Goal: Information Seeking & Learning: Find specific page/section

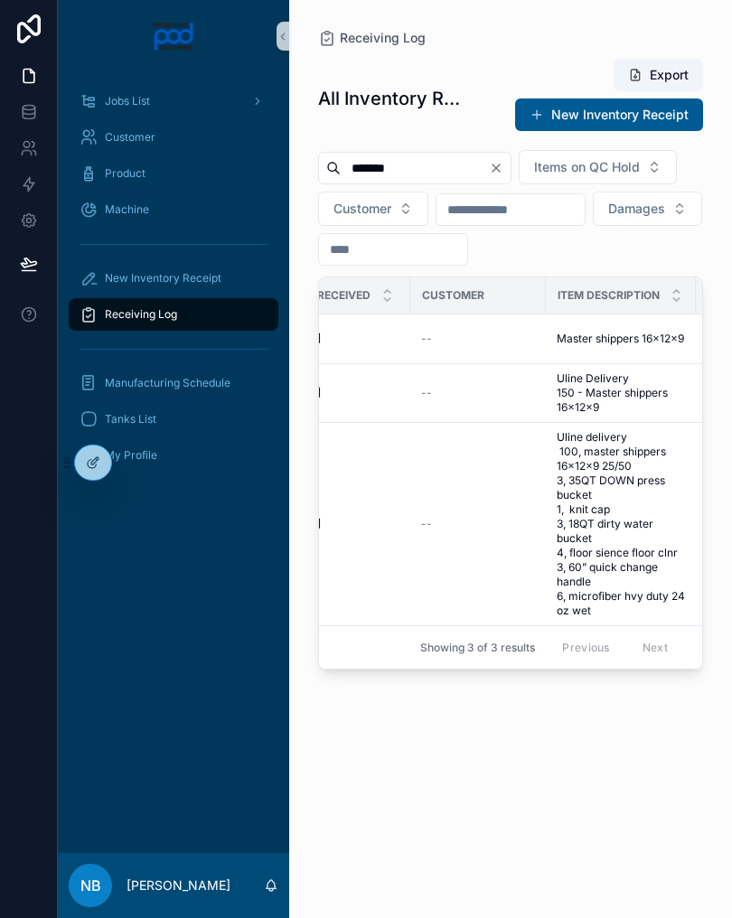
scroll to position [0, 452]
click at [636, 346] on span "Master shippers 16x12x9" at bounding box center [619, 339] width 127 height 14
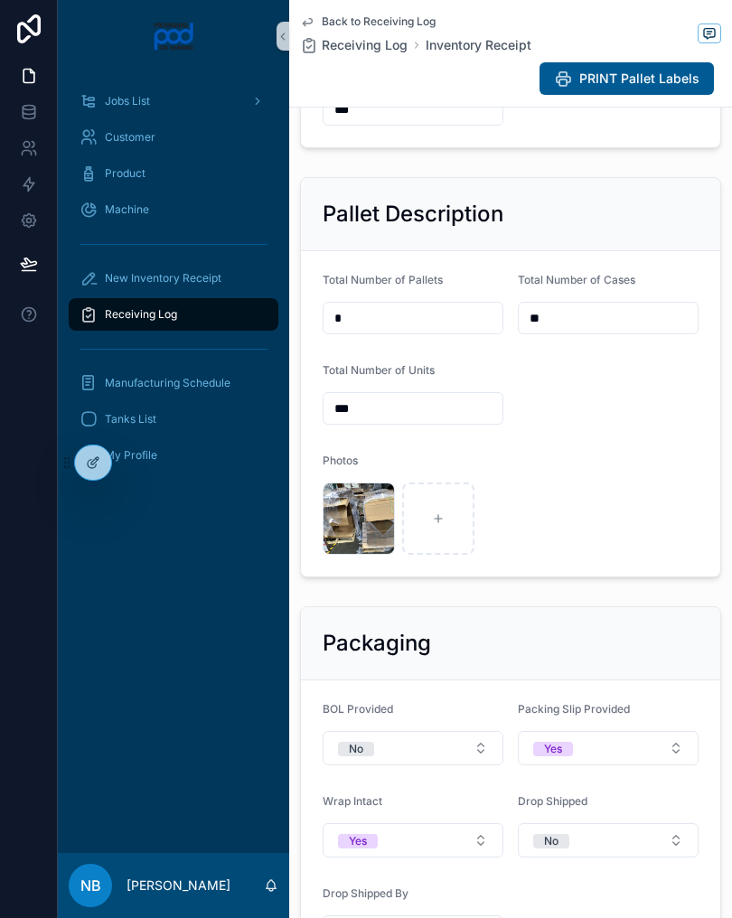
scroll to position [542, 0]
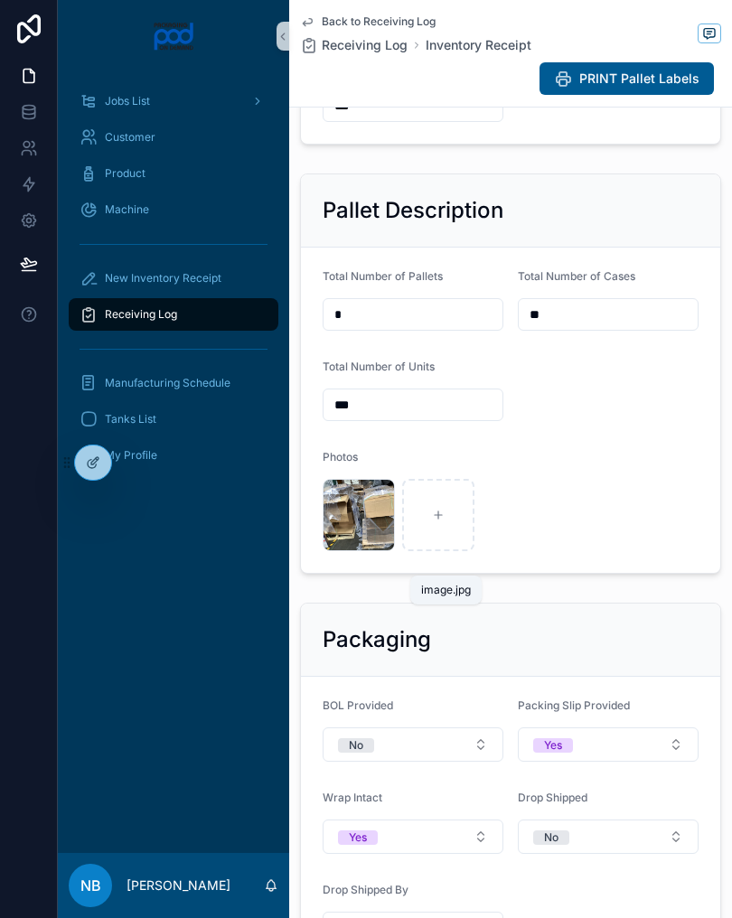
click at [0, 0] on span ".jpg" at bounding box center [0, 0] width 0 height 0
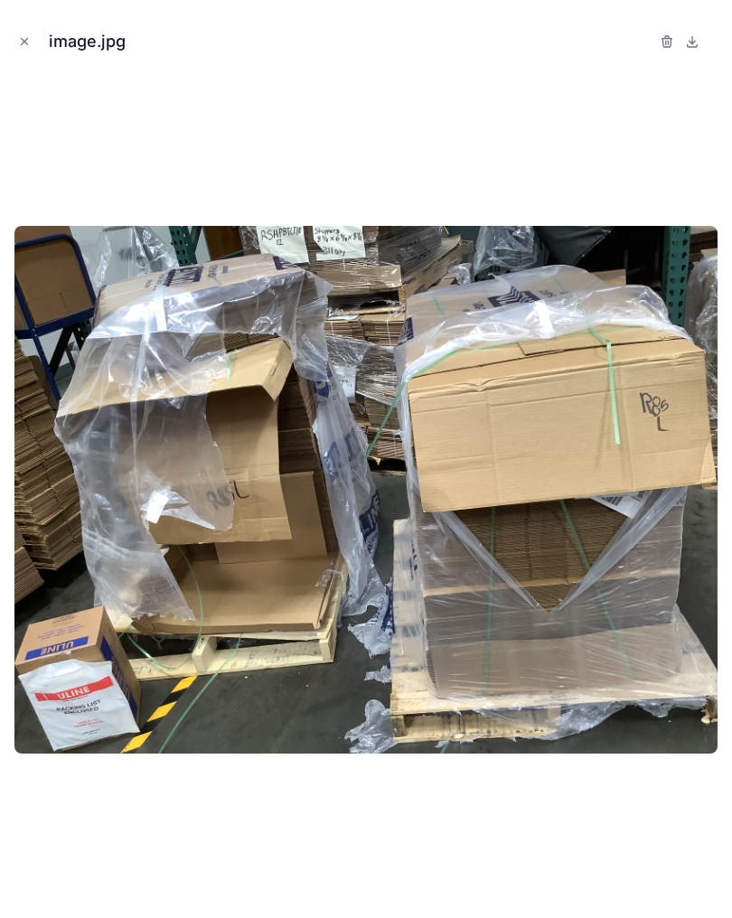
click at [192, 118] on div at bounding box center [365, 490] width 703 height 828
click at [18, 48] on button "Close modal" at bounding box center [24, 42] width 20 height 20
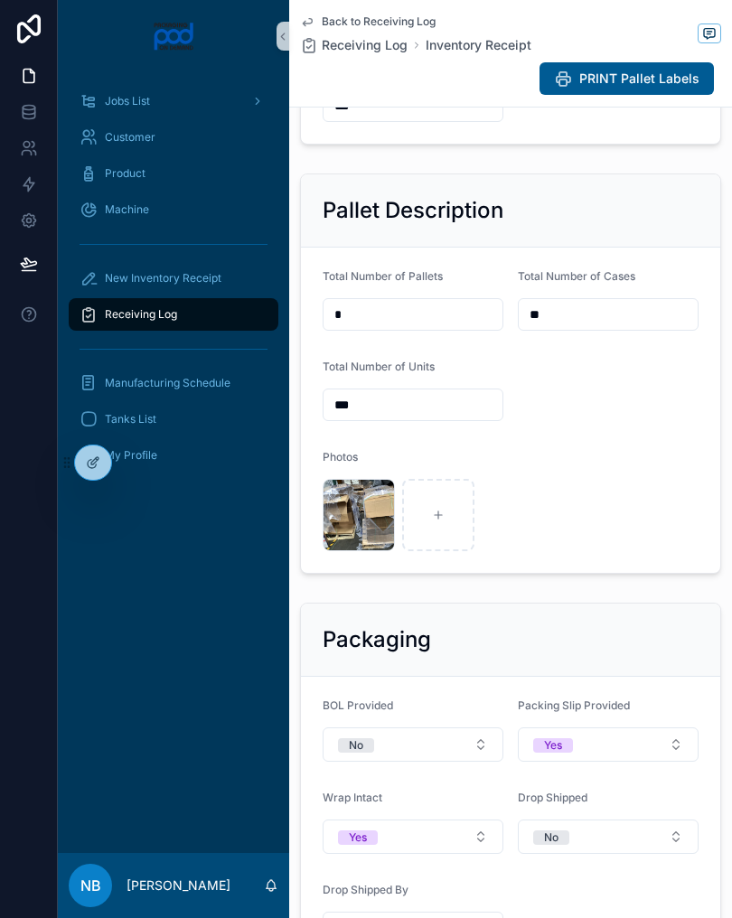
click at [245, 327] on div "Receiving Log" at bounding box center [174, 314] width 188 height 29
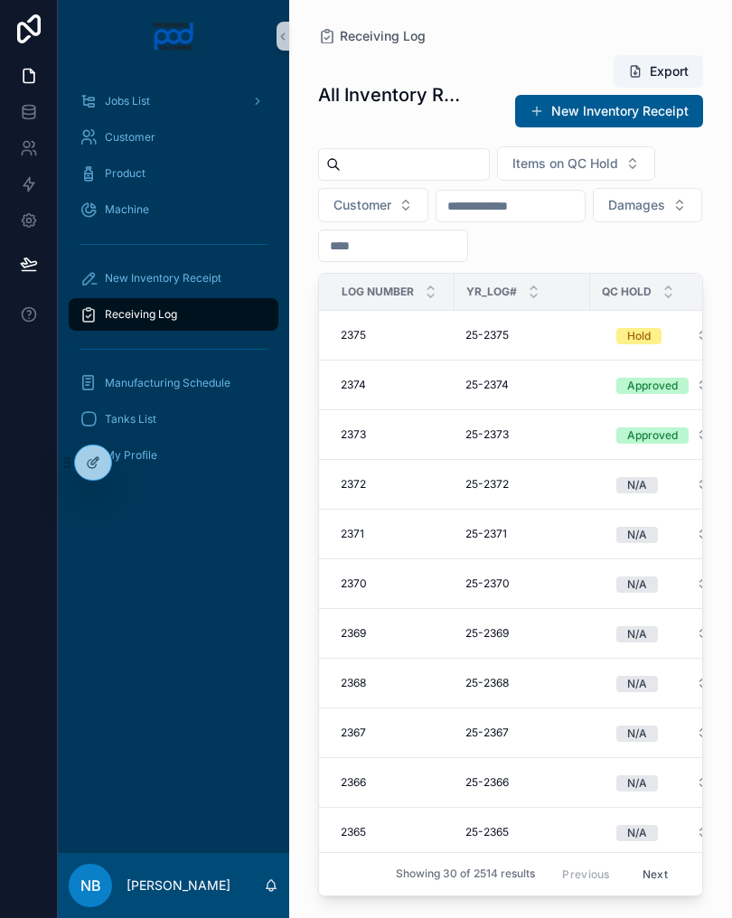
click at [458, 189] on div "Items on QC Hold Customer Damages" at bounding box center [510, 204] width 385 height 116
click at [398, 173] on input "scrollable content" at bounding box center [415, 164] width 148 height 25
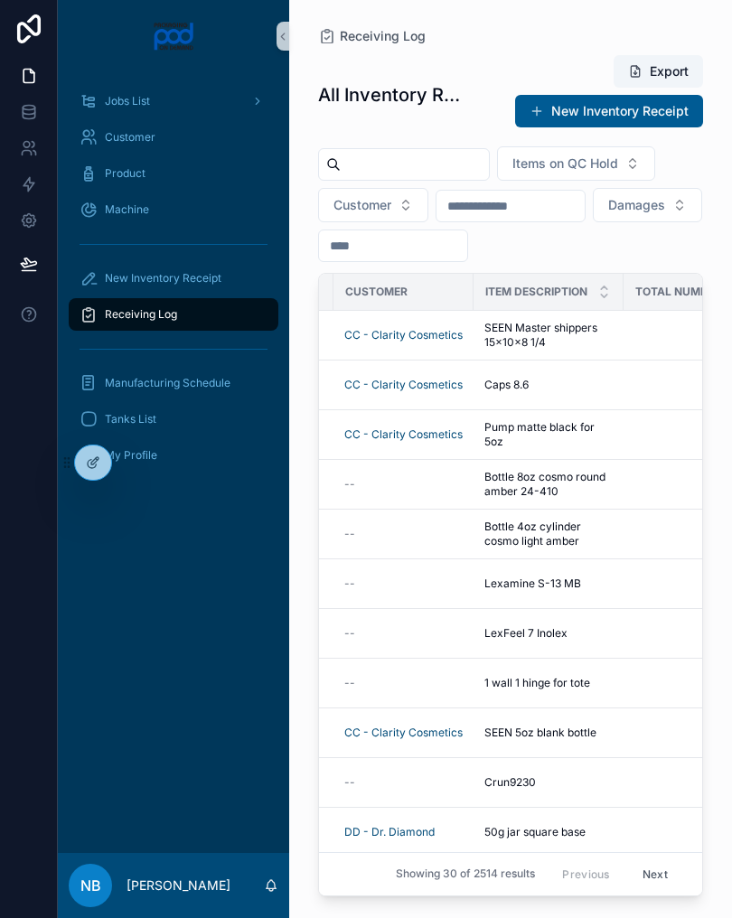
scroll to position [0, 540]
type input "**********"
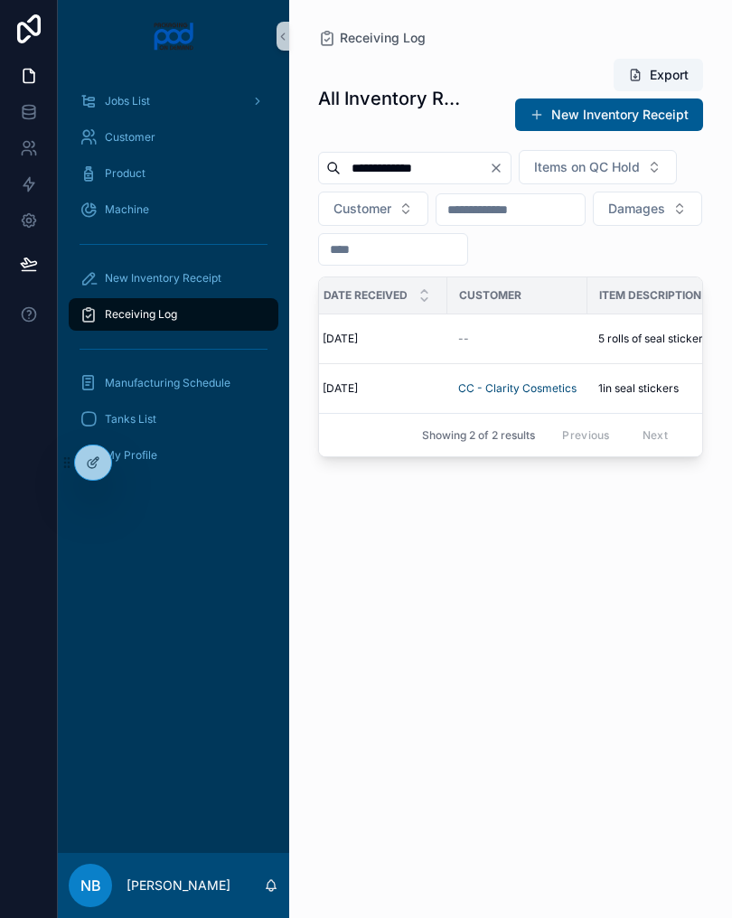
scroll to position [0, 433]
click at [628, 396] on span "1in seal stickers" at bounding box center [619, 388] width 80 height 14
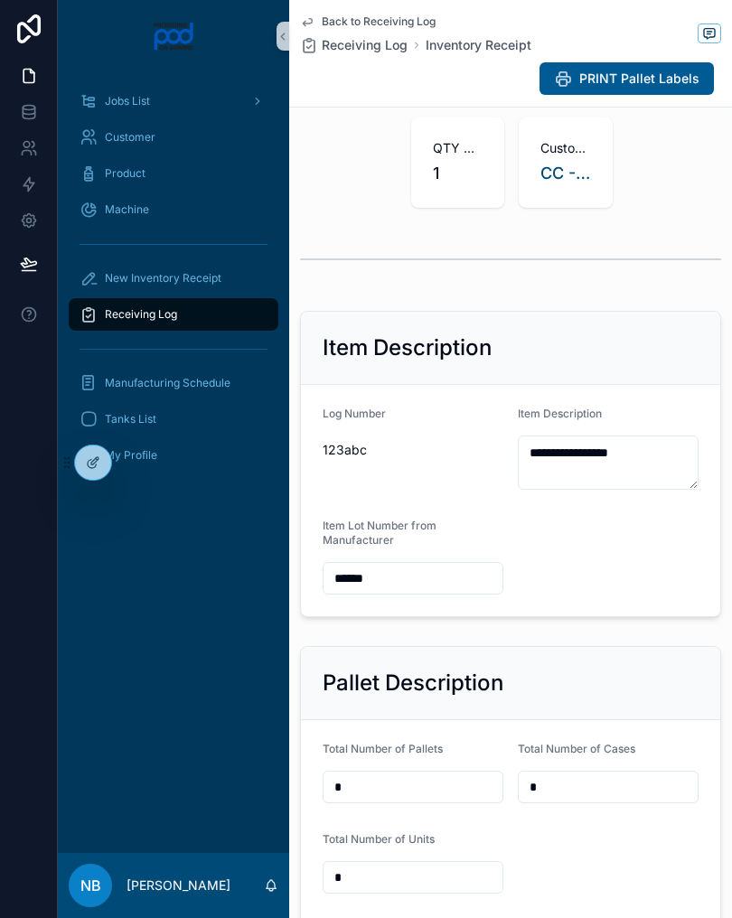
scroll to position [158, 0]
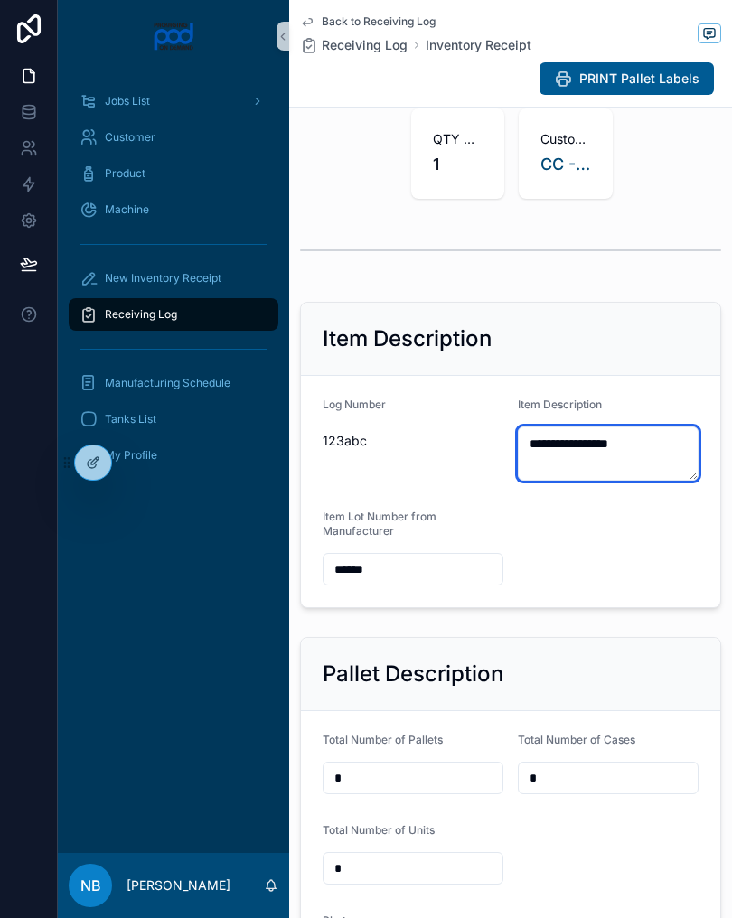
click at [562, 436] on textarea "**********" at bounding box center [608, 453] width 181 height 54
click at [561, 436] on textarea "**********" at bounding box center [608, 453] width 181 height 54
type textarea "**********"
click at [614, 353] on div "Item Description" at bounding box center [510, 339] width 419 height 73
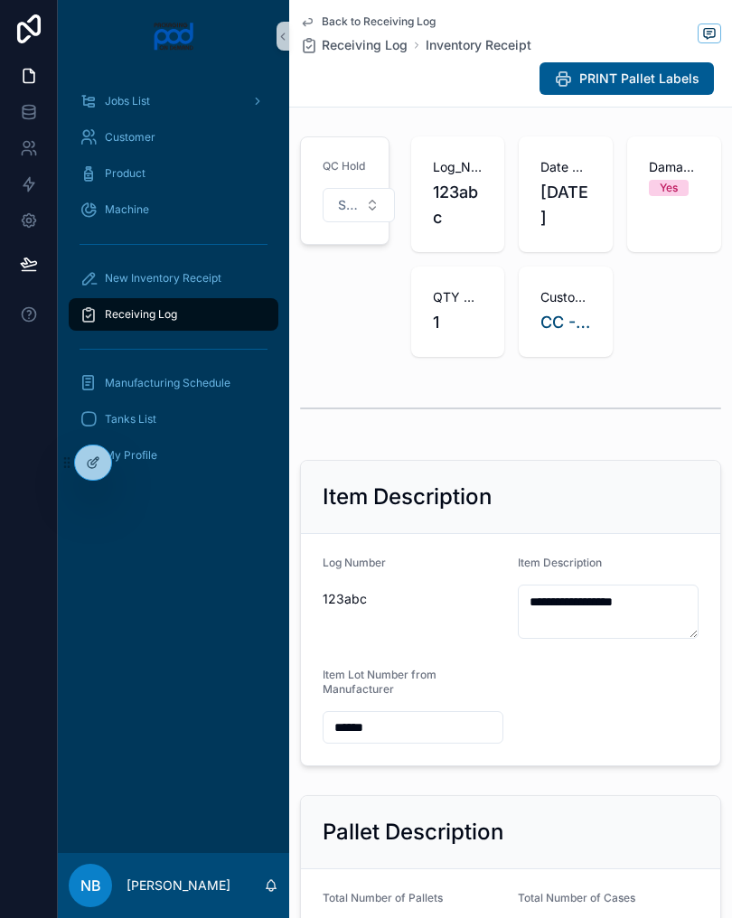
scroll to position [-1, 0]
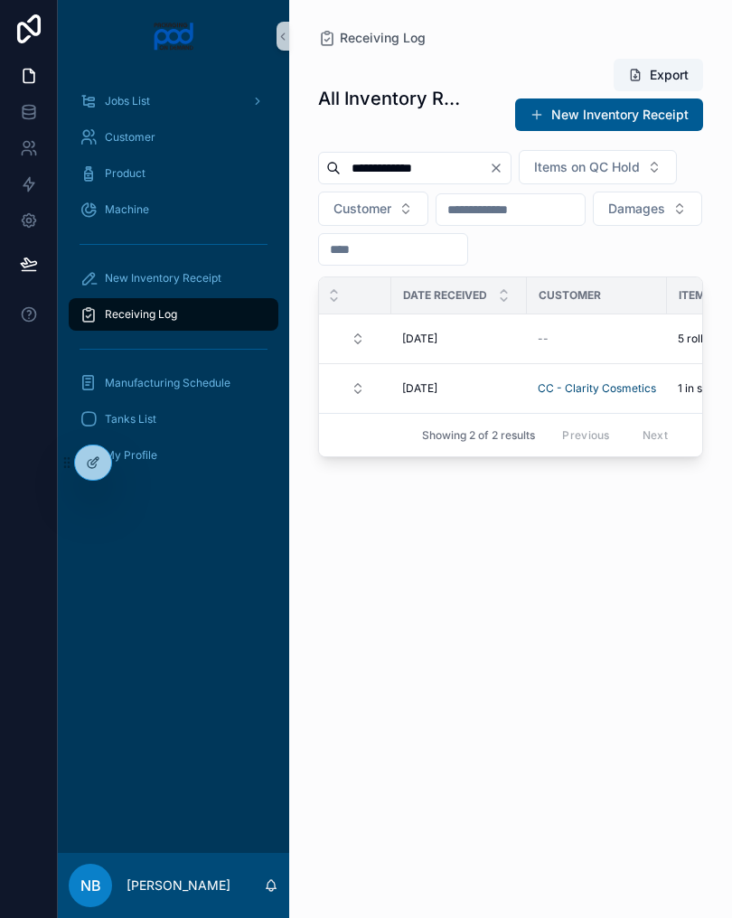
scroll to position [0, 376]
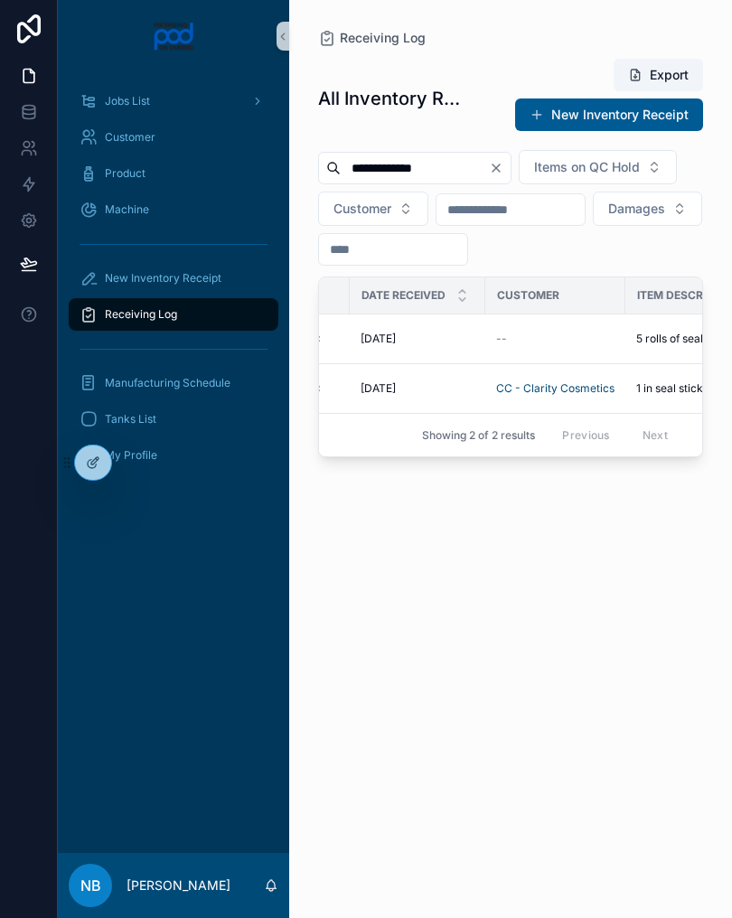
click at [649, 346] on span "5 rolls of seal stickers" at bounding box center [691, 339] width 110 height 14
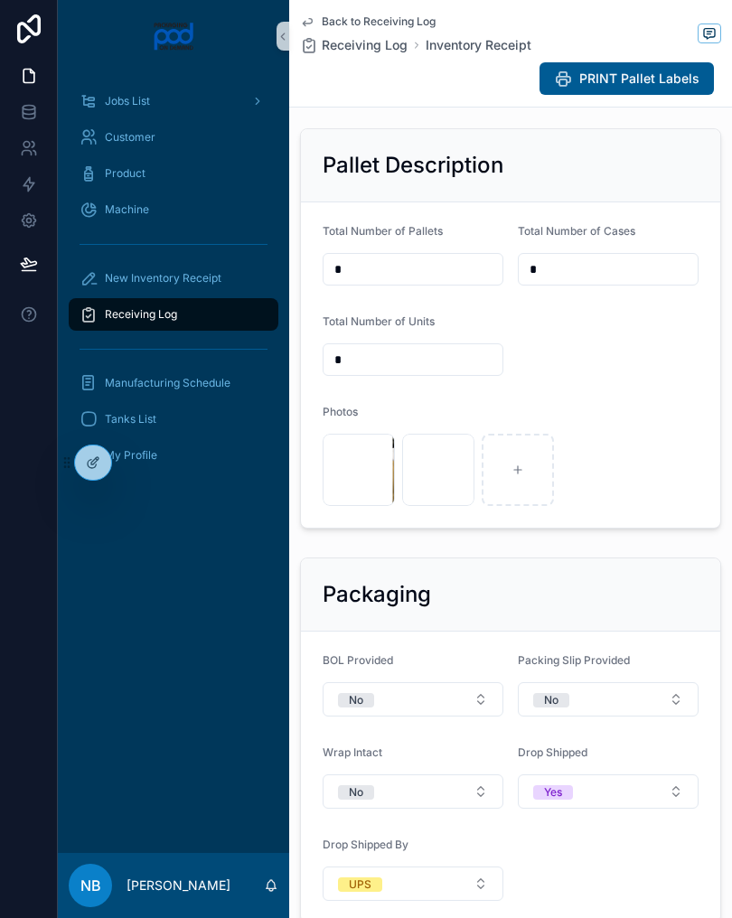
scroll to position [591, 0]
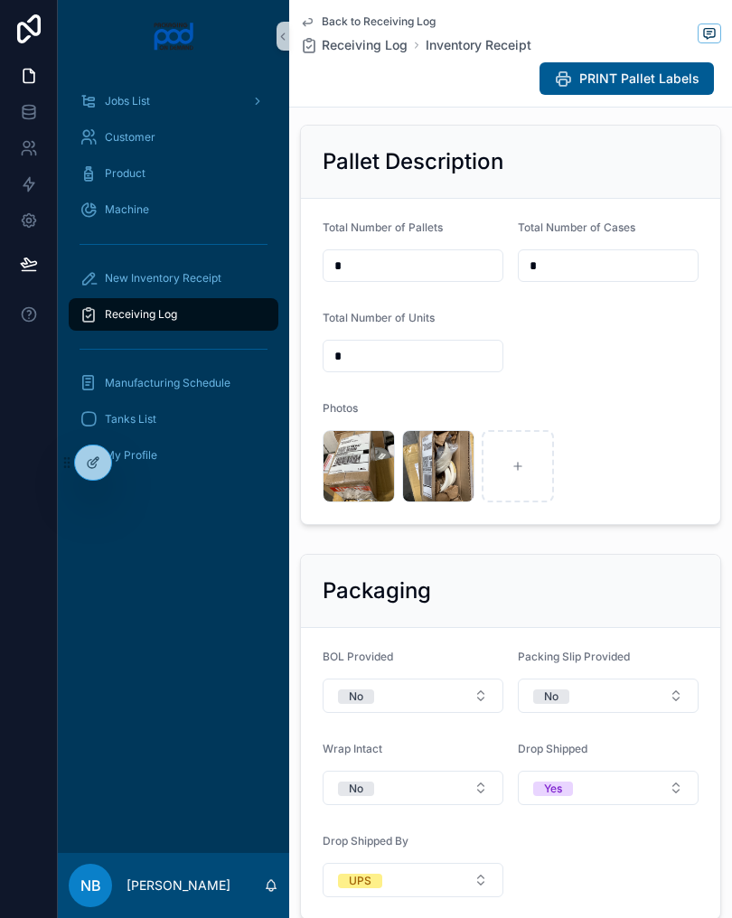
click at [0, 0] on div "image .jpg" at bounding box center [0, 0] width 0 height 0
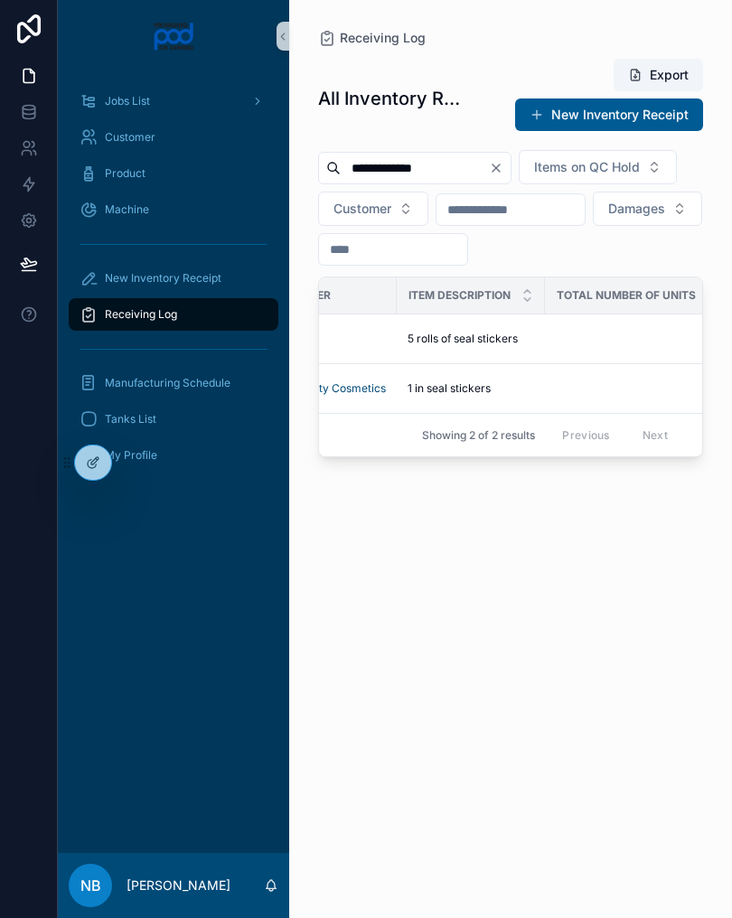
scroll to position [0, 607]
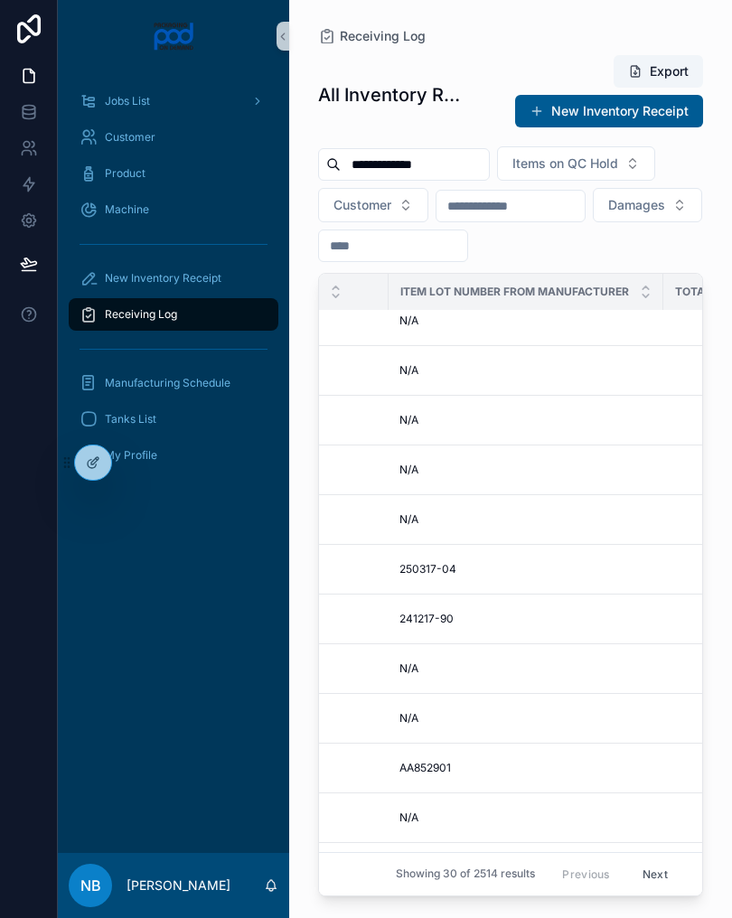
scroll to position [14, 1285]
click at [464, 163] on input "**********" at bounding box center [415, 164] width 148 height 25
type input "****"
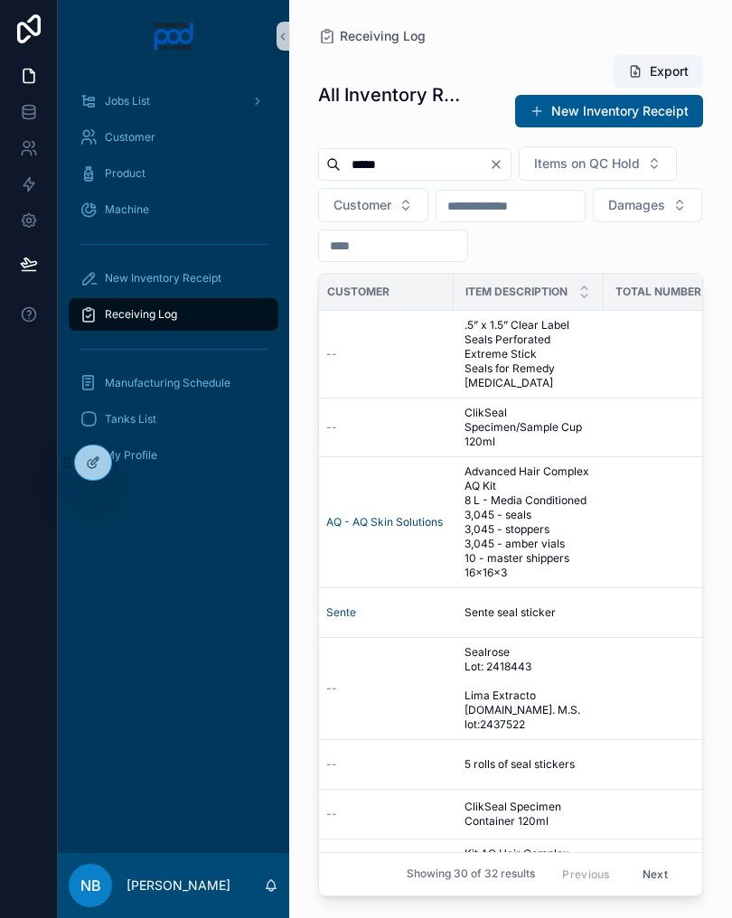
scroll to position [0, 547]
click at [570, 380] on span ".5” x 1.5” Clear Label Seals Perforated Extreme Stick Seals for Remedy [MEDICAL…" at bounding box center [528, 354] width 128 height 72
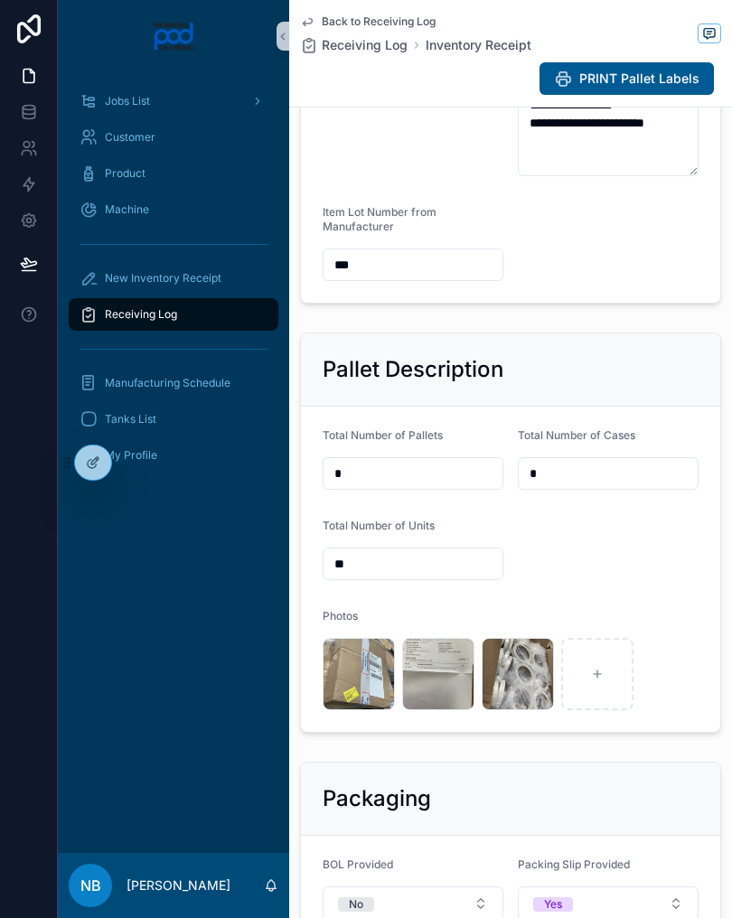
scroll to position [435, 0]
click at [0, 0] on div "image .jpg" at bounding box center [0, 0] width 0 height 0
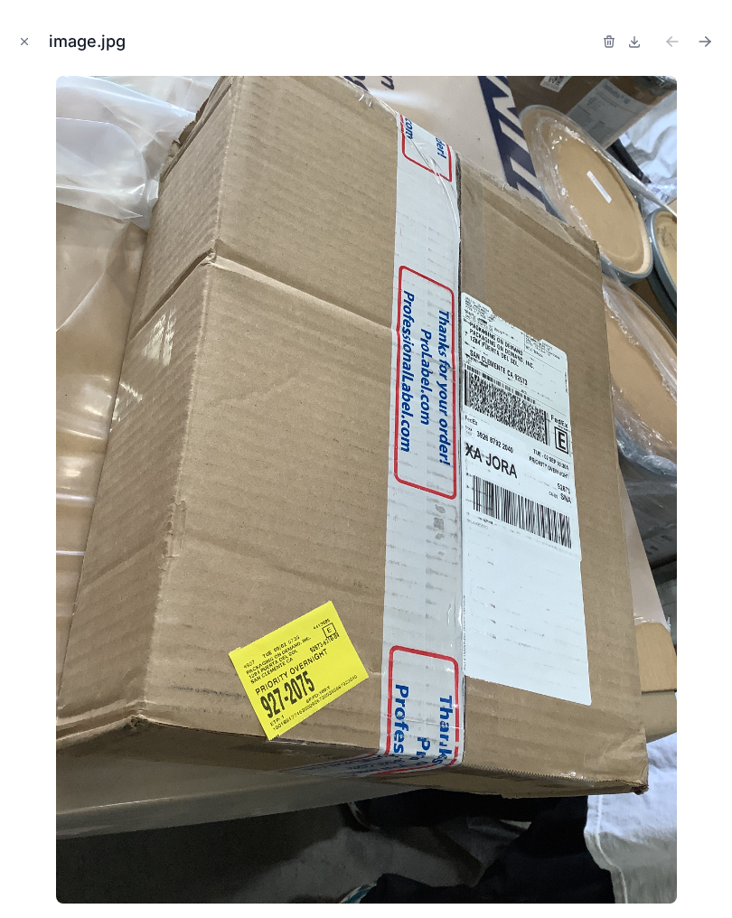
click at [28, 50] on button "Close modal" at bounding box center [24, 42] width 20 height 20
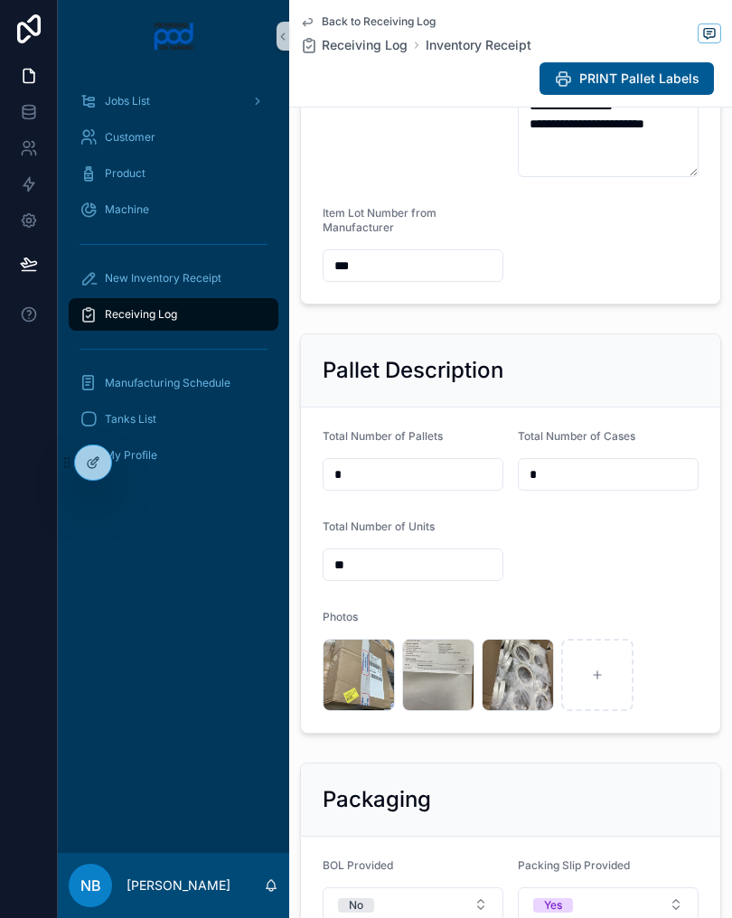
click at [0, 0] on span ".jpg" at bounding box center [0, 0] width 0 height 0
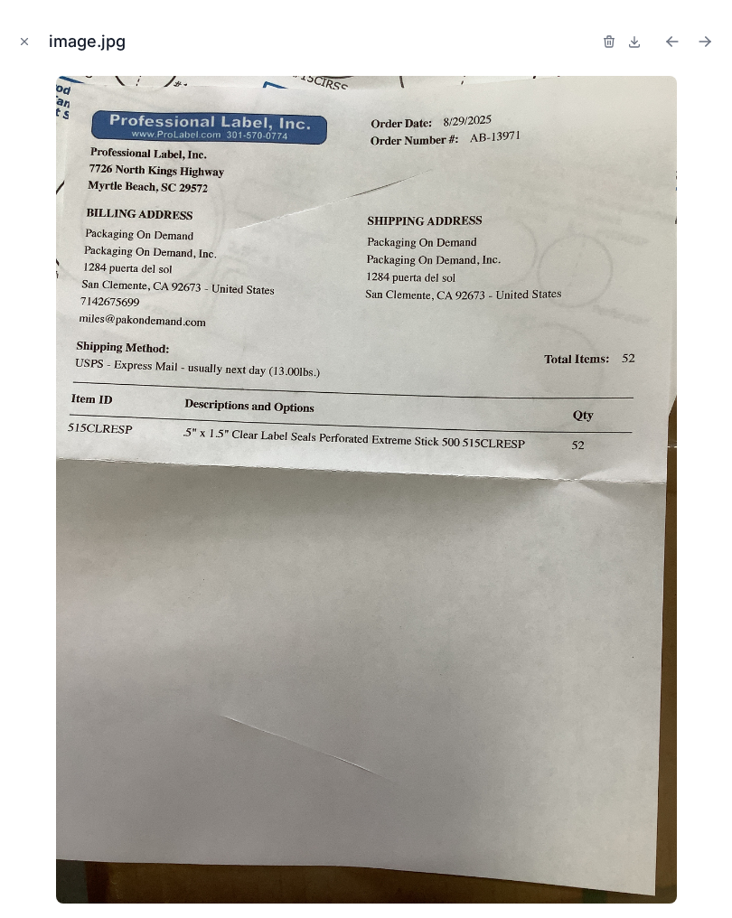
click at [448, 708] on img at bounding box center [366, 490] width 621 height 828
click at [13, 50] on div "image.jpg" at bounding box center [366, 459] width 732 height 918
click at [29, 46] on icon "Close modal" at bounding box center [24, 41] width 13 height 13
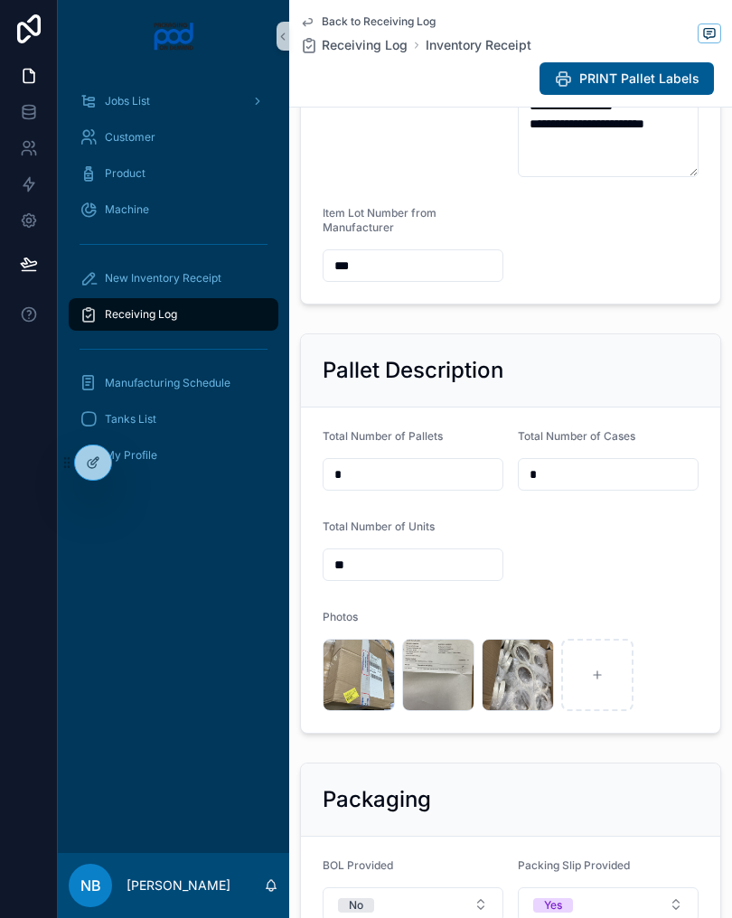
click at [0, 0] on span ".jpg" at bounding box center [0, 0] width 0 height 0
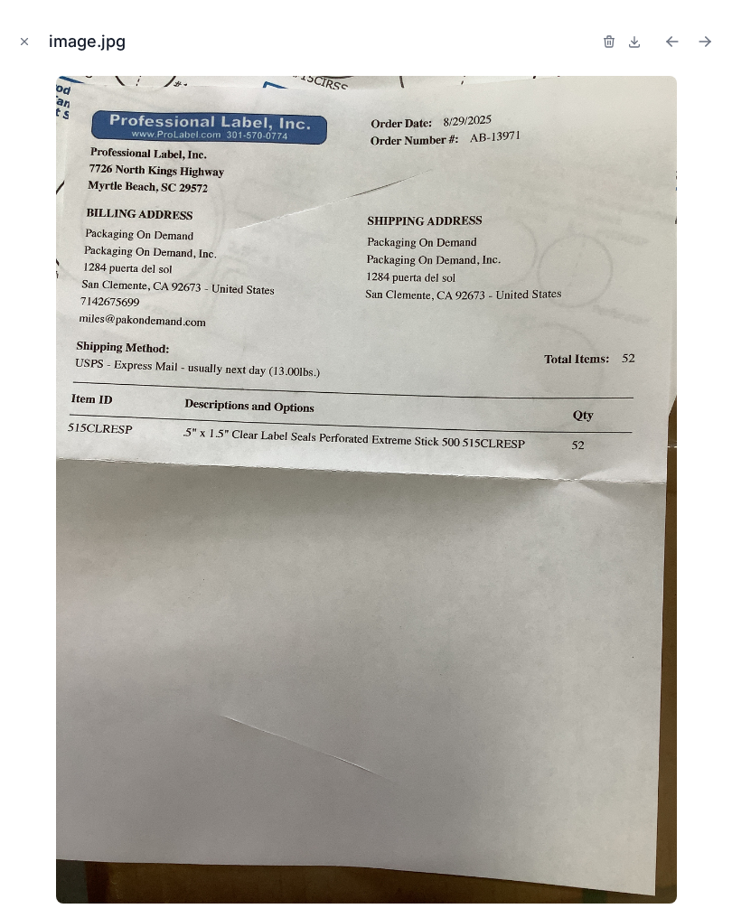
click at [19, 39] on icon "Close modal" at bounding box center [24, 41] width 13 height 13
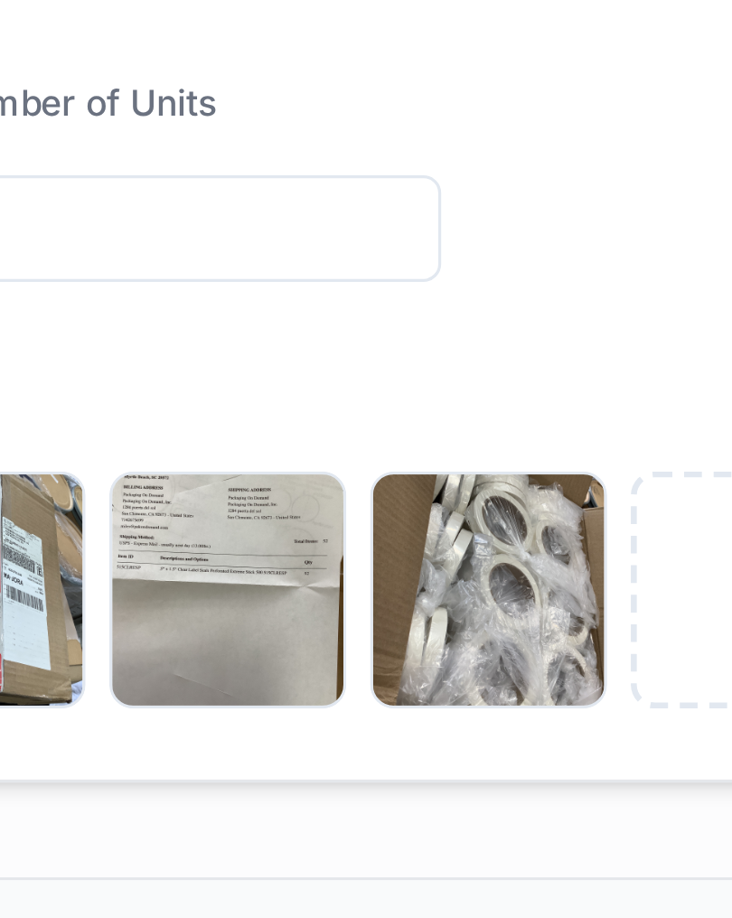
scroll to position [351, 0]
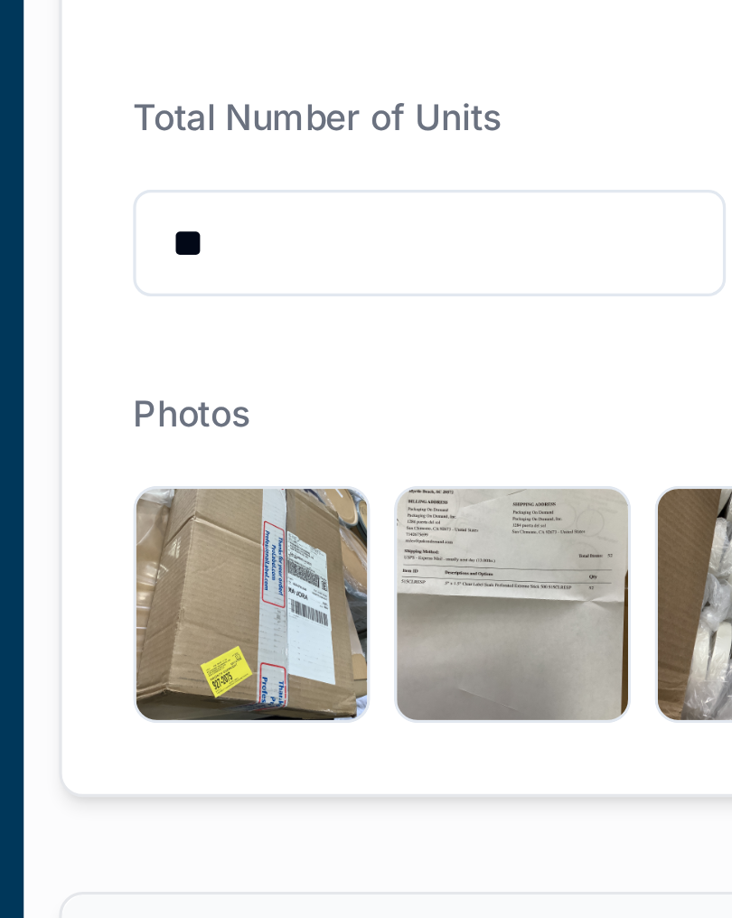
click at [0, 0] on div "image .jpg" at bounding box center [0, 0] width 0 height 0
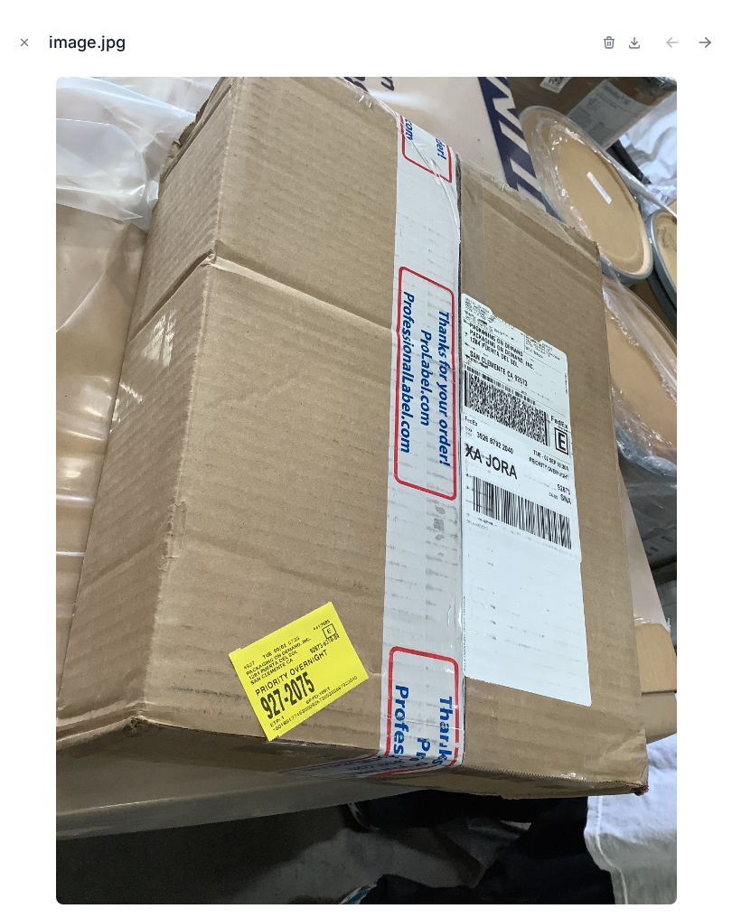
click at [32, 50] on button "Close modal" at bounding box center [24, 42] width 20 height 20
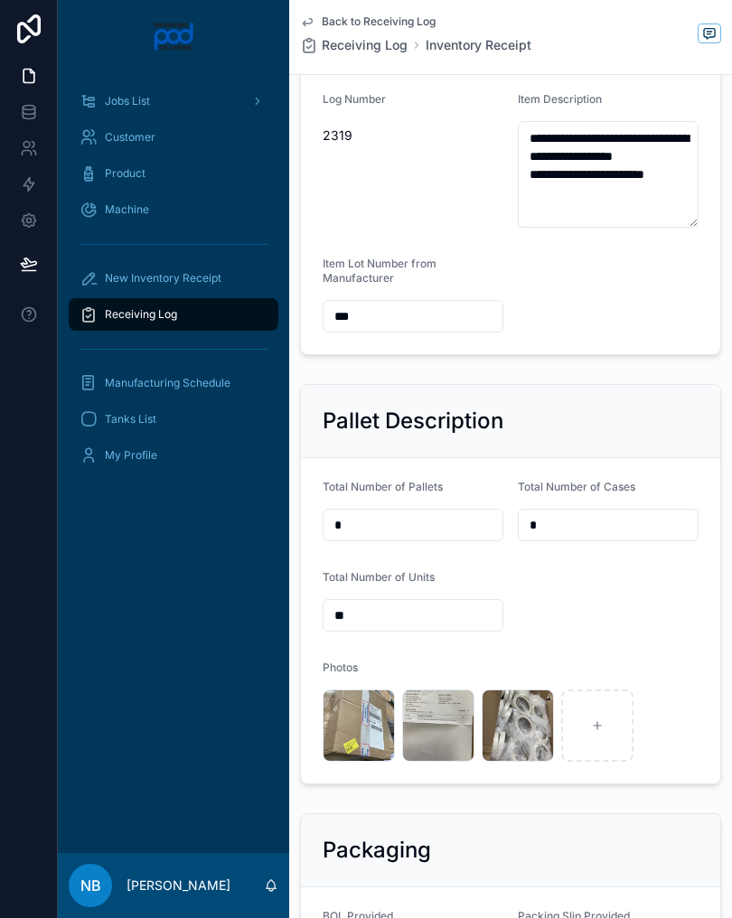
click at [234, 327] on div "Receiving Log" at bounding box center [174, 314] width 188 height 29
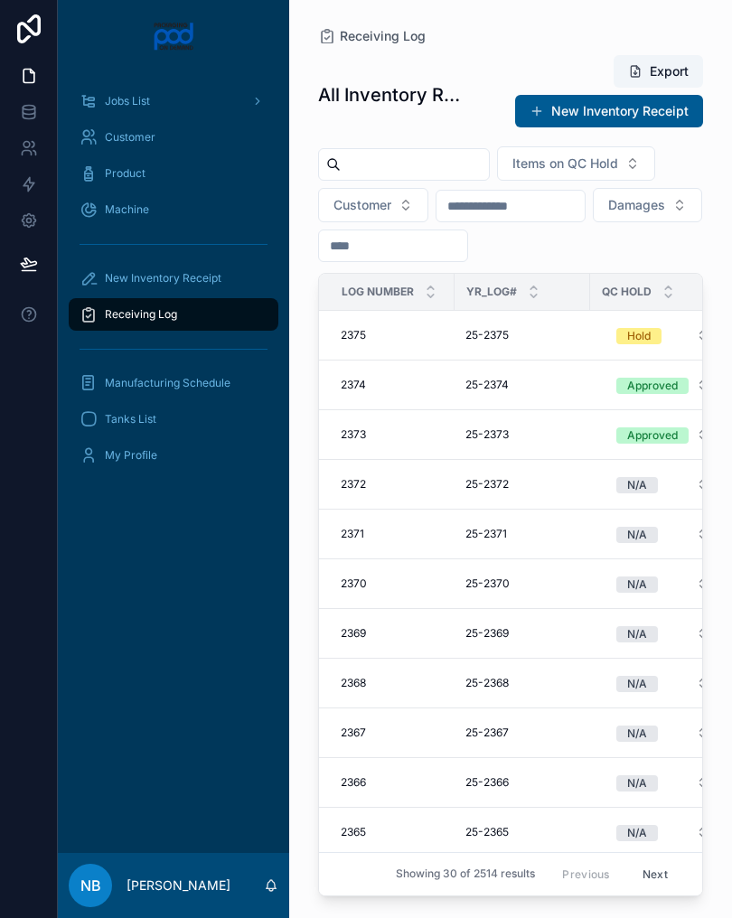
click at [414, 174] on input "scrollable content" at bounding box center [415, 164] width 148 height 25
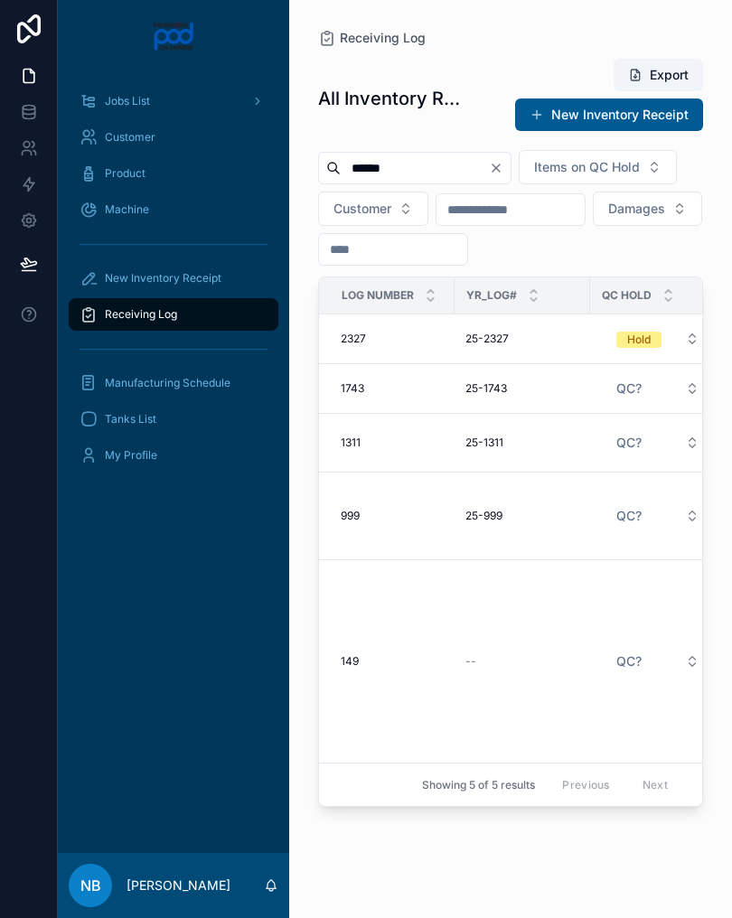
type input "*******"
